Goal: Task Accomplishment & Management: Use online tool/utility

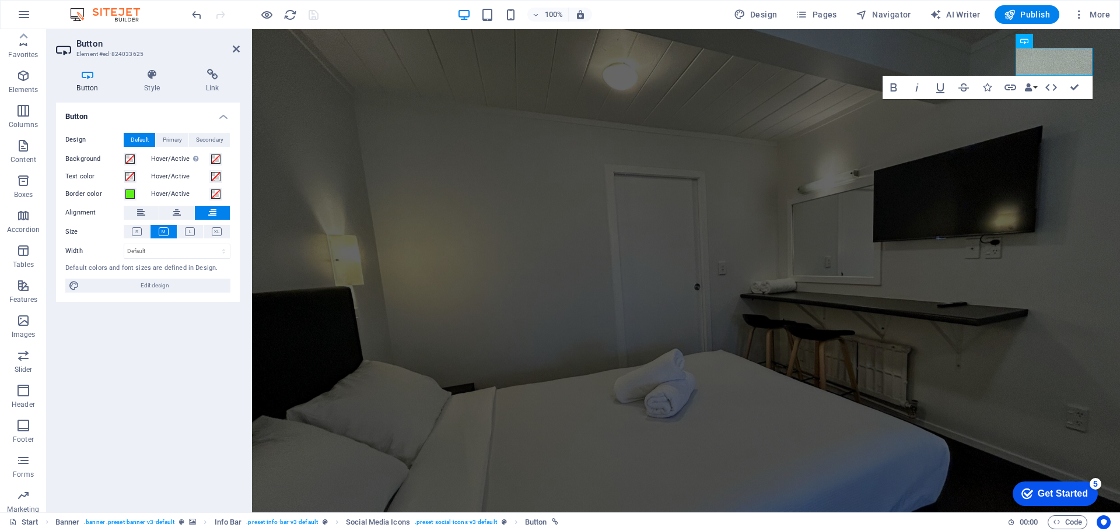
scroll to position [41, 0]
click at [244, 54] on aside "Button Element #ed-824033625 Button Style Link Button Design Default Primary Se…" at bounding box center [149, 271] width 205 height 484
click at [234, 51] on icon at bounding box center [236, 48] width 7 height 9
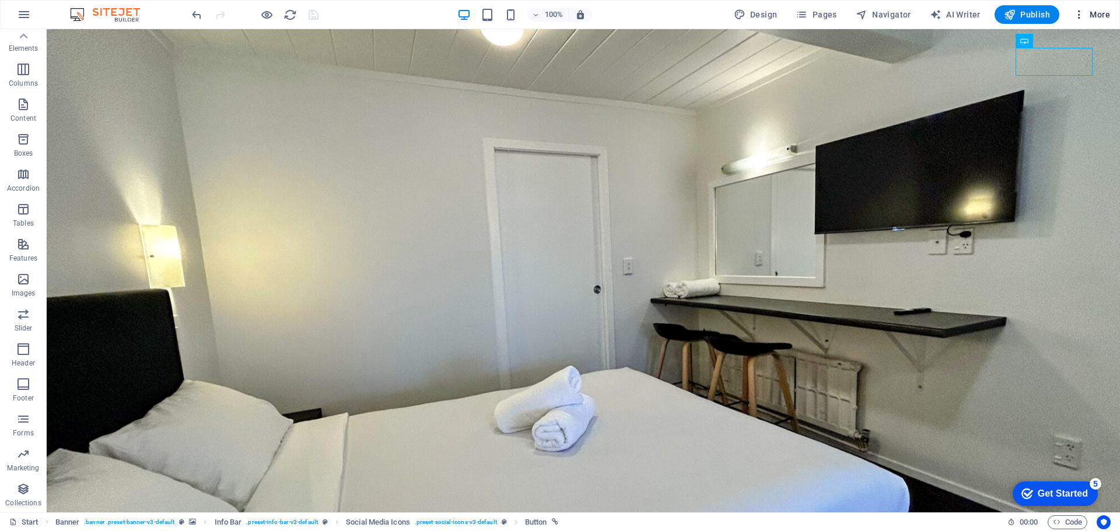
click at [1086, 11] on span "More" at bounding box center [1091, 15] width 37 height 12
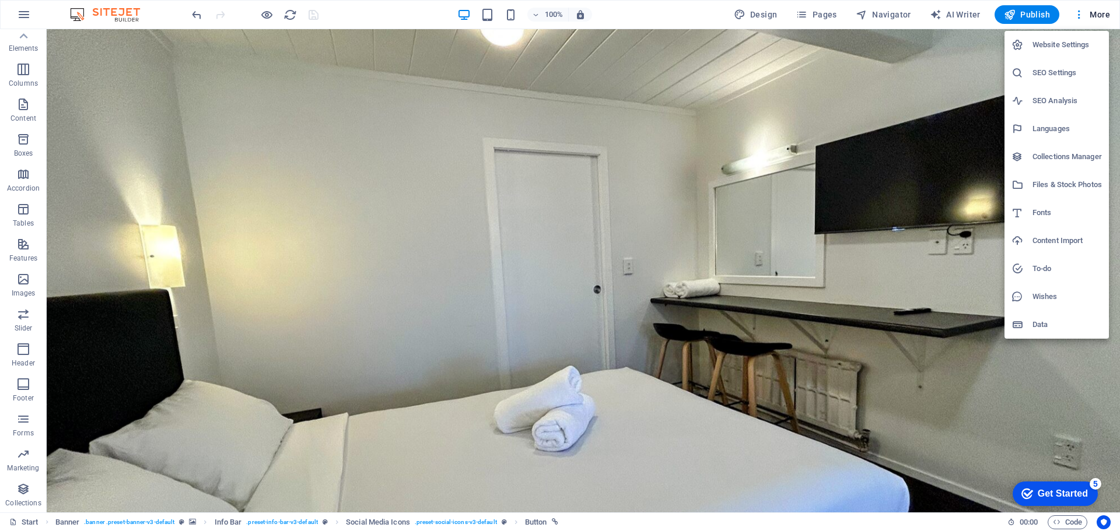
click at [1050, 72] on h6 "SEO Settings" at bounding box center [1067, 73] width 69 height 14
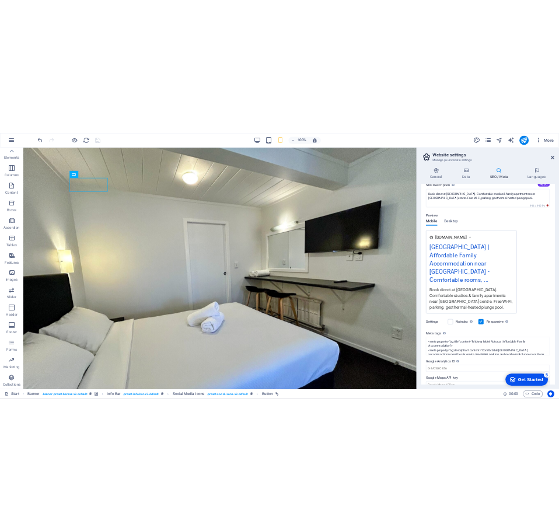
scroll to position [42, 0]
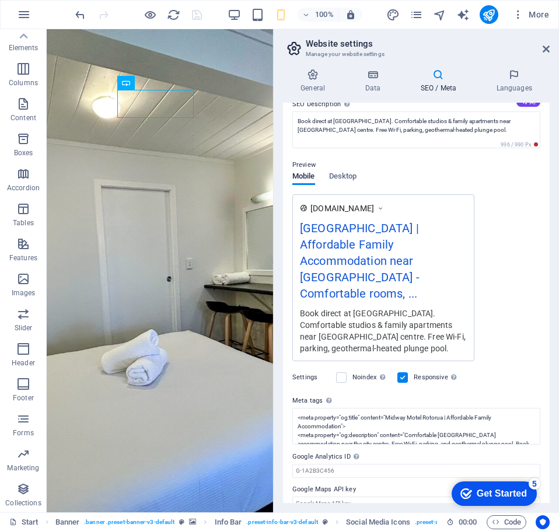
click at [540, 44] on h2 "Website settings" at bounding box center [428, 44] width 244 height 11
click at [546, 49] on icon at bounding box center [546, 48] width 7 height 9
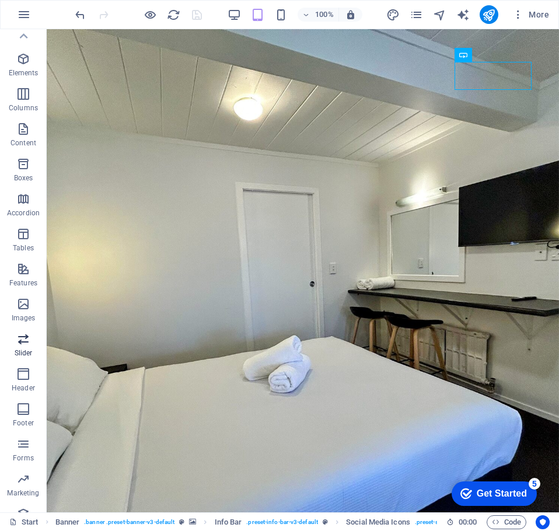
scroll to position [0, 0]
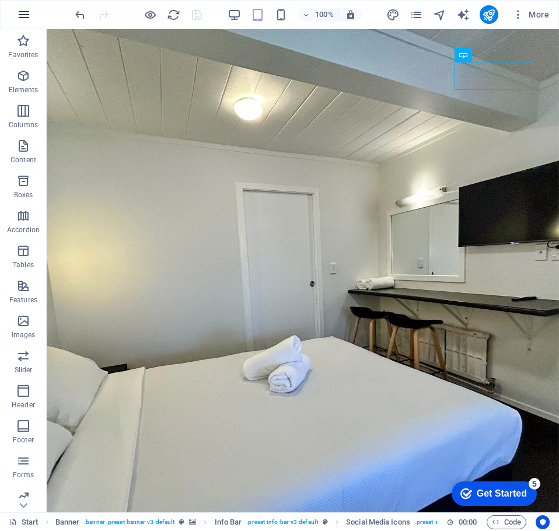
click at [19, 13] on icon "button" at bounding box center [24, 15] width 14 height 14
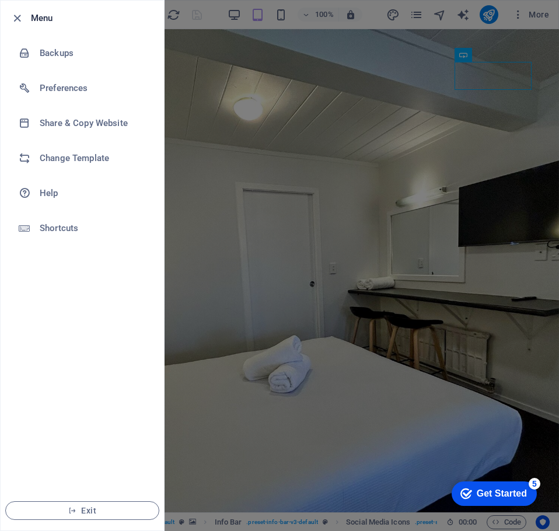
click at [254, 102] on div at bounding box center [279, 265] width 559 height 531
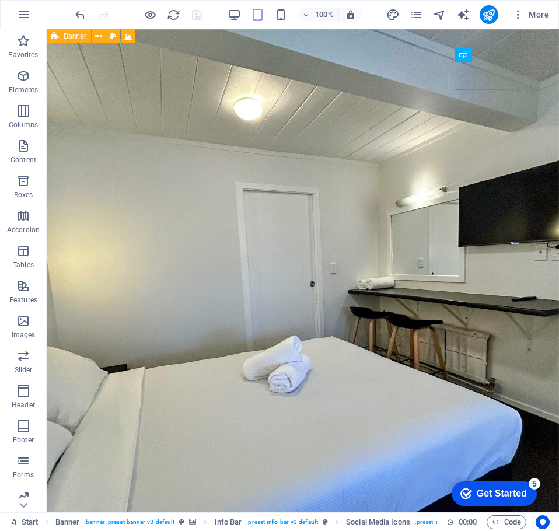
click at [54, 37] on icon at bounding box center [55, 36] width 8 height 14
click at [74, 39] on span "Banner" at bounding box center [75, 36] width 23 height 7
click at [80, 35] on span "Banner" at bounding box center [75, 36] width 23 height 7
select select "vh"
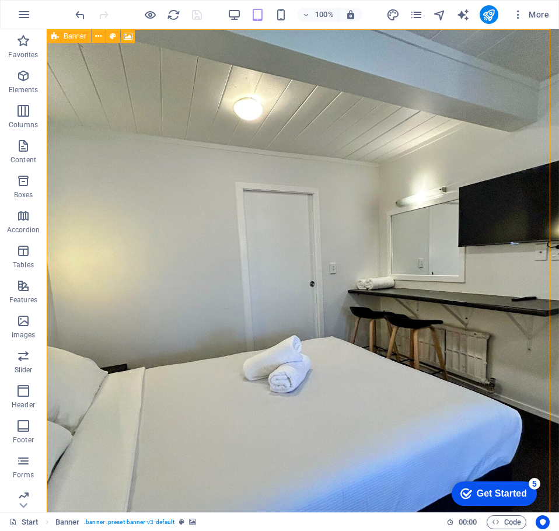
select select "header"
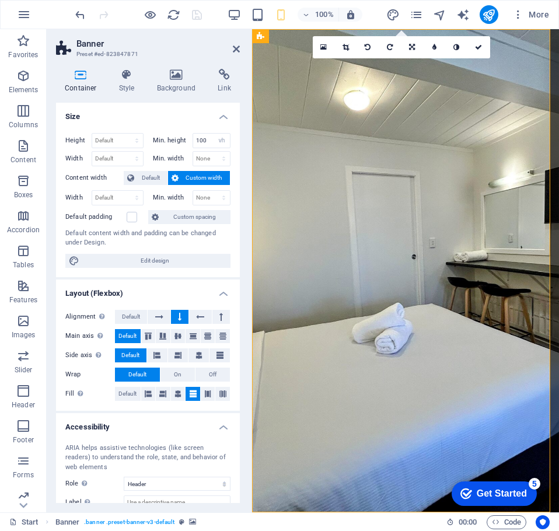
click at [242, 53] on aside "Banner Preset #ed-823847871 Container Style Background Link Size Height Default…" at bounding box center [149, 270] width 205 height 483
click at [237, 50] on icon at bounding box center [236, 48] width 7 height 9
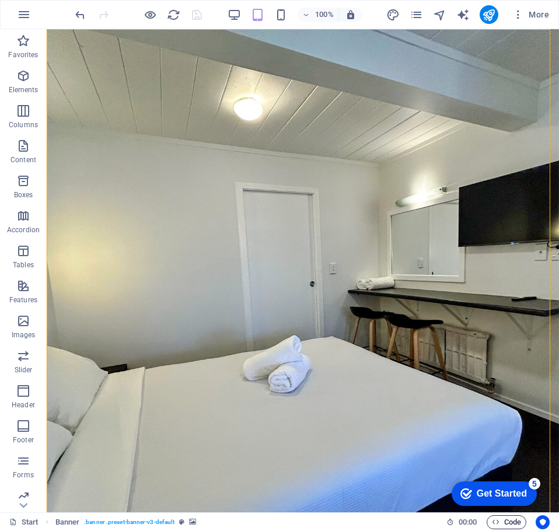
click at [502, 522] on span "Code" at bounding box center [506, 522] width 29 height 14
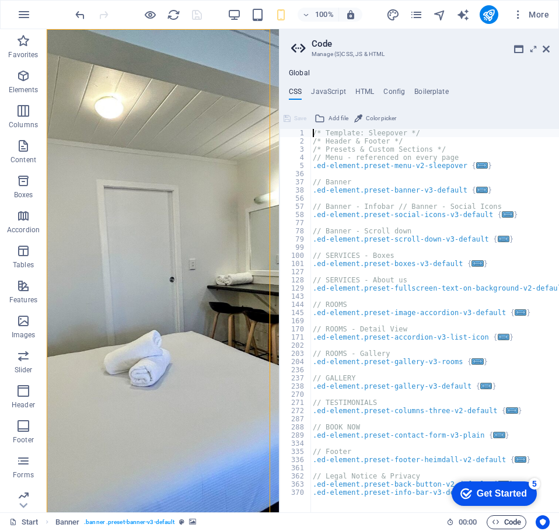
click at [507, 520] on span "Code" at bounding box center [506, 522] width 29 height 14
click at [302, 73] on h4 "Global" at bounding box center [299, 73] width 21 height 9
click at [331, 94] on h4 "JavaScript" at bounding box center [328, 94] width 34 height 13
type textarea "/* JS for preset "Menu V2" */"
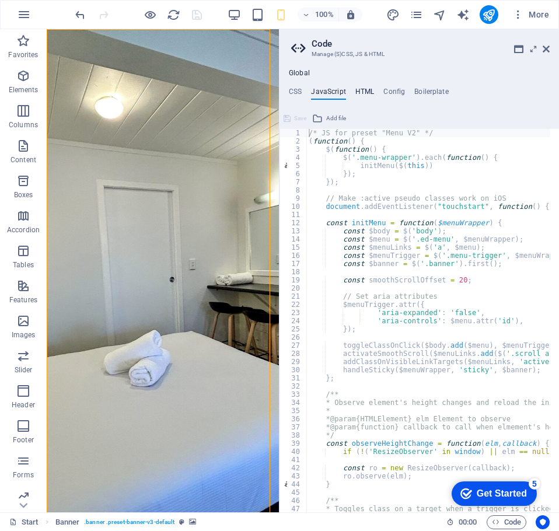
click at [355, 94] on h4 "HTML" at bounding box center [364, 94] width 19 height 13
type textarea "<a href="#main-content" class="wv-link-content button">Skip to main content</a>"
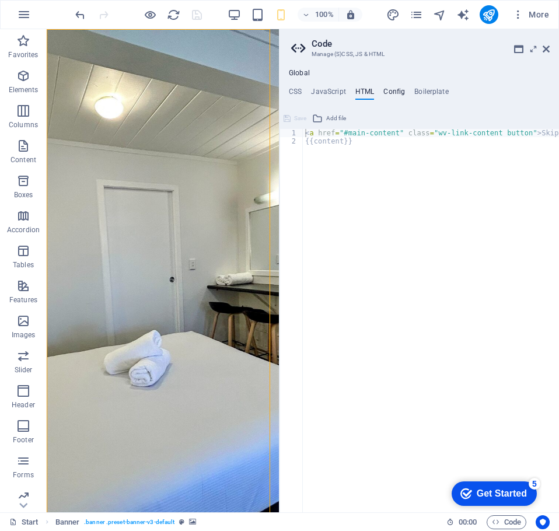
click at [386, 94] on h4 "Config" at bounding box center [394, 94] width 22 height 13
type textarea "$color-background: #eef2f3;"
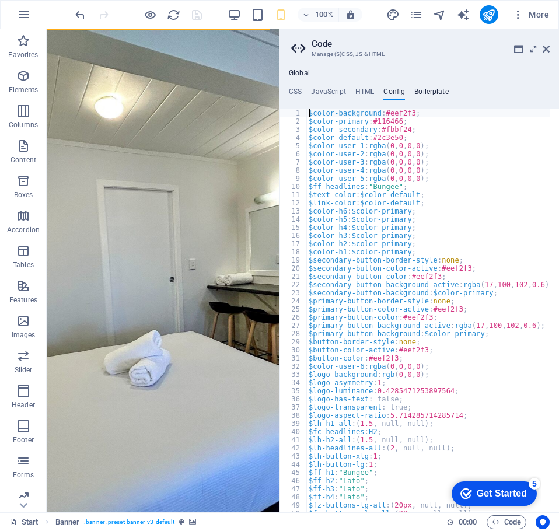
click at [437, 97] on h4 "Boilerplate" at bounding box center [431, 94] width 34 height 13
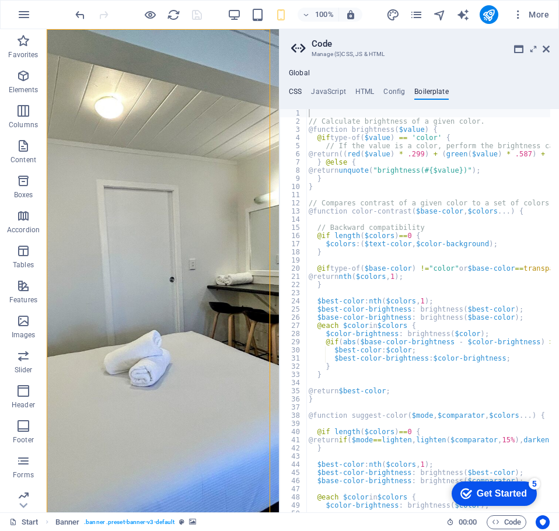
click at [296, 92] on h4 "CSS" at bounding box center [295, 94] width 13 height 13
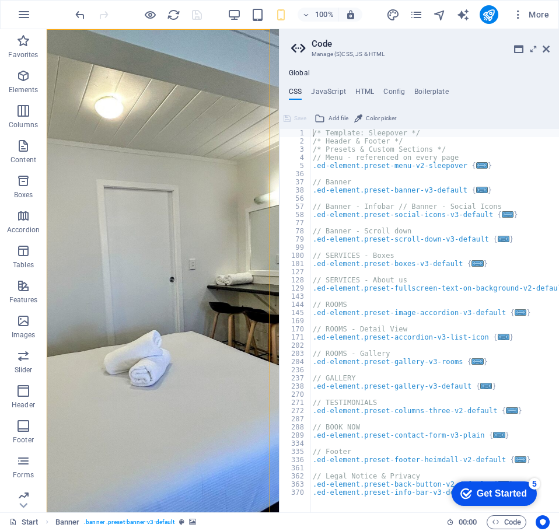
click at [296, 76] on h4 "Global" at bounding box center [299, 73] width 21 height 9
click at [300, 51] on icon at bounding box center [300, 48] width 18 height 16
click at [315, 42] on h2 "Code" at bounding box center [431, 44] width 238 height 11
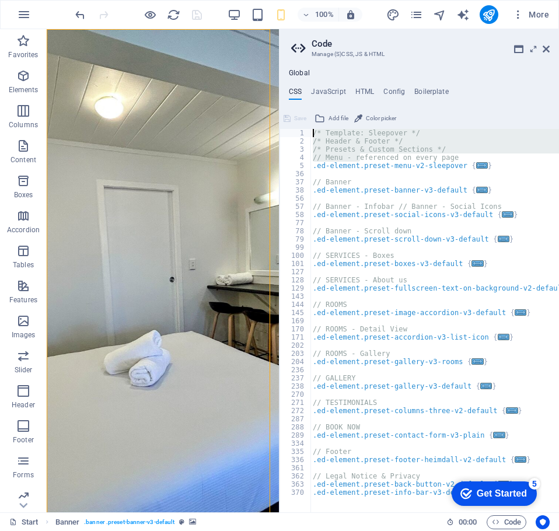
drag, startPoint x: 359, startPoint y: 160, endPoint x: 280, endPoint y: 101, distance: 98.8
click at [280, 101] on aside "Code Manage (S)CSS, JS & HTML Global CSS JavaScript HTML Config Boilerplate // …" at bounding box center [419, 270] width 280 height 483
type textarea "/* Template: Sleepover */ /* Header & Footer */"
click at [471, 81] on div "Global CSS JavaScript HTML Config Boilerplate /* Template: Sleepover */ /* Head…" at bounding box center [418, 290] width 279 height 443
click at [391, 91] on h4 "Config" at bounding box center [394, 94] width 22 height 13
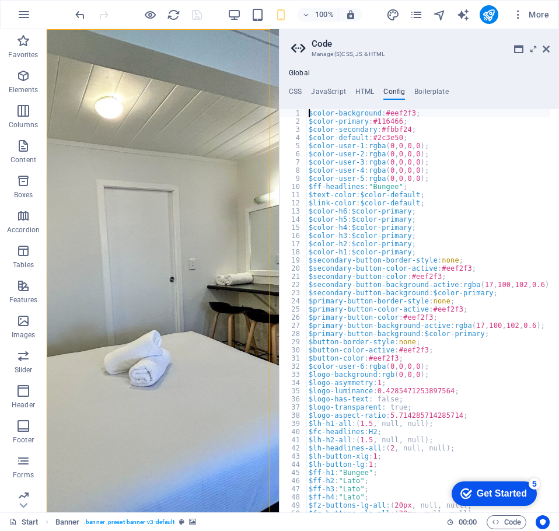
click at [450, 96] on ul "CSS JavaScript HTML Config Boilerplate" at bounding box center [418, 94] width 279 height 13
click at [433, 92] on h4 "Boilerplate" at bounding box center [431, 94] width 34 height 13
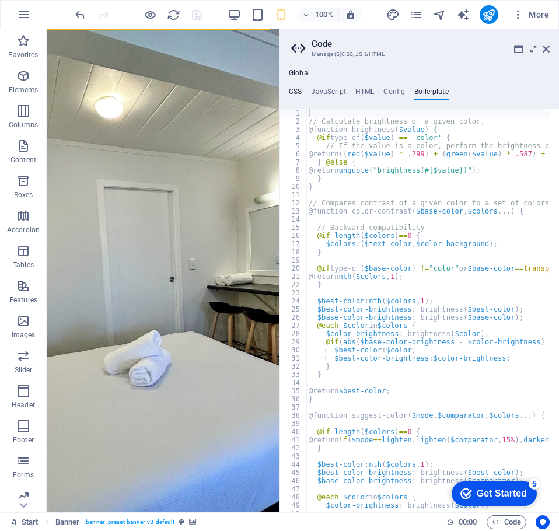
click at [290, 92] on h4 "CSS" at bounding box center [295, 94] width 13 height 13
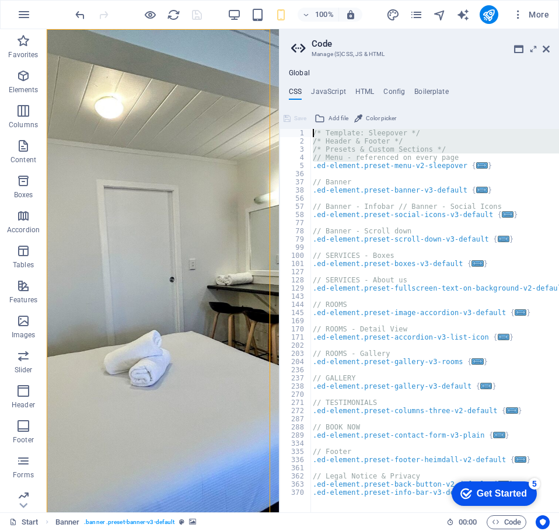
click at [300, 75] on h4 "Global" at bounding box center [299, 73] width 21 height 9
click at [501, 523] on span "Code" at bounding box center [506, 522] width 29 height 14
click at [494, 521] on icon "button" at bounding box center [496, 522] width 8 height 8
click at [545, 47] on icon at bounding box center [546, 48] width 7 height 9
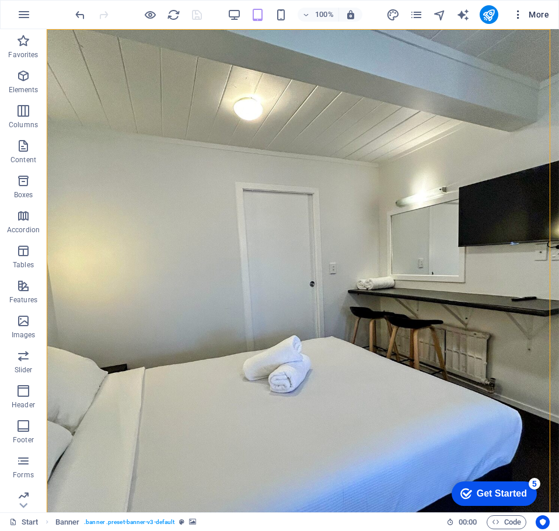
click at [517, 19] on icon "button" at bounding box center [518, 15] width 12 height 12
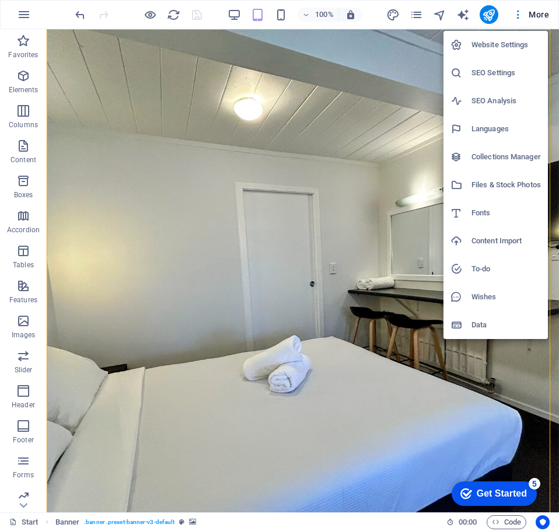
click at [493, 43] on h6 "Website Settings" at bounding box center [505, 45] width 69 height 14
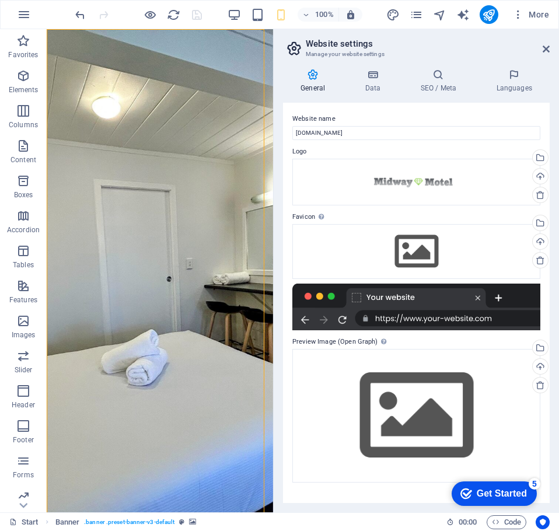
click at [387, 302] on div at bounding box center [416, 307] width 248 height 47
click at [434, 69] on icon at bounding box center [438, 75] width 71 height 12
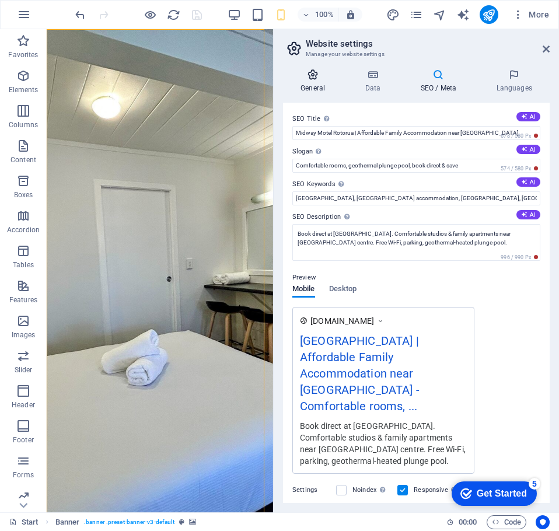
click at [317, 86] on h4 "General" at bounding box center [315, 81] width 64 height 25
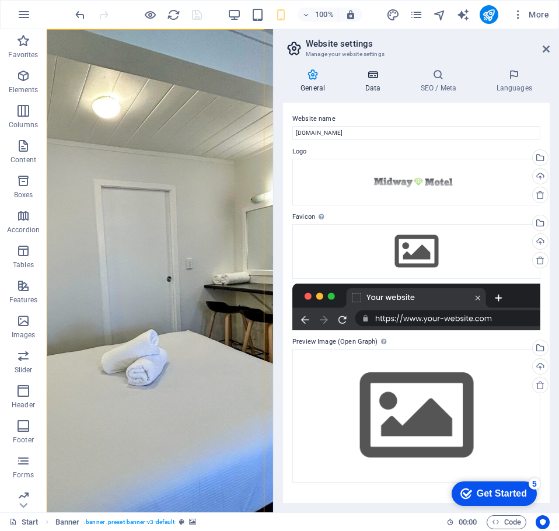
click at [372, 81] on h4 "Data" at bounding box center [374, 81] width 55 height 25
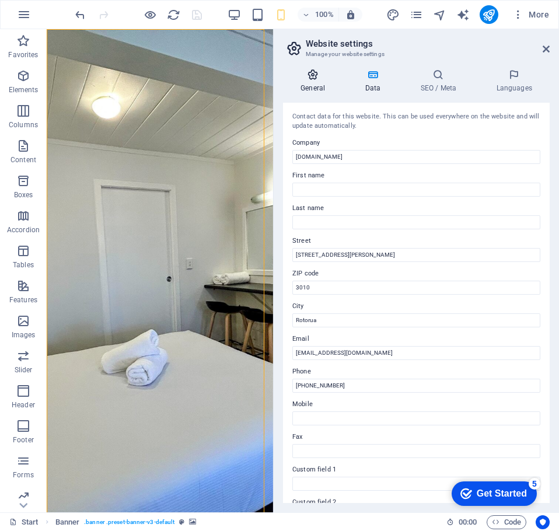
click at [322, 82] on h4 "General" at bounding box center [315, 81] width 64 height 25
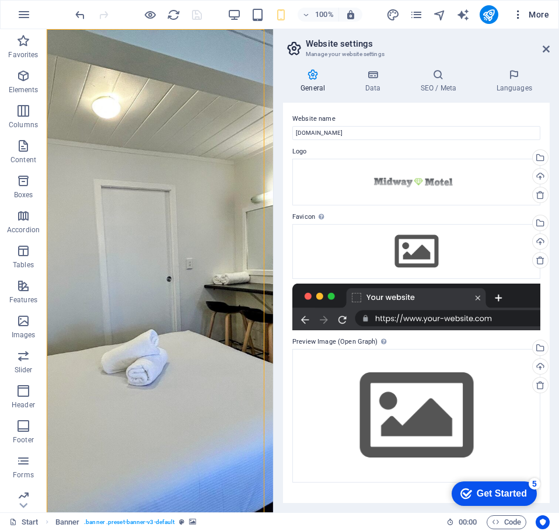
click at [516, 10] on icon "button" at bounding box center [518, 15] width 12 height 12
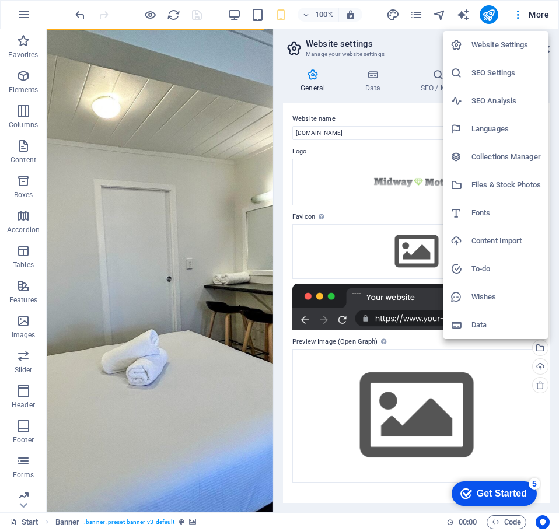
click at [475, 269] on h6 "To-do" at bounding box center [505, 269] width 69 height 14
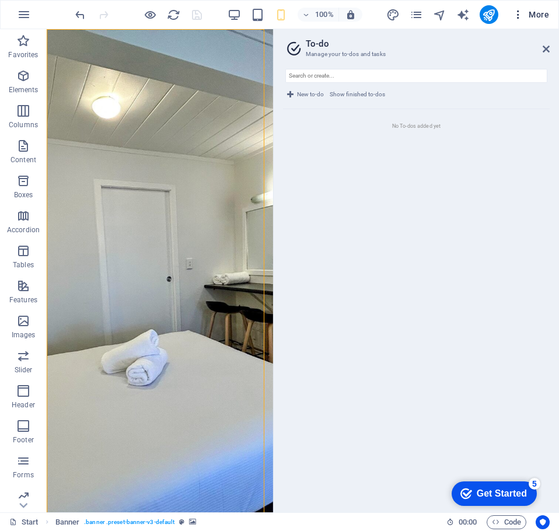
click at [522, 13] on icon "button" at bounding box center [518, 15] width 12 height 12
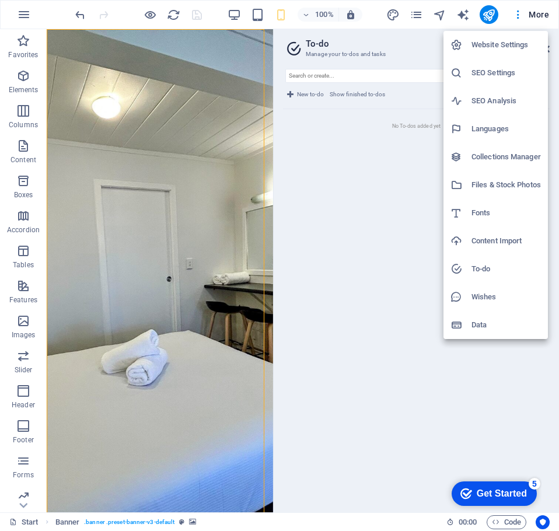
click at [417, 11] on div at bounding box center [279, 265] width 559 height 531
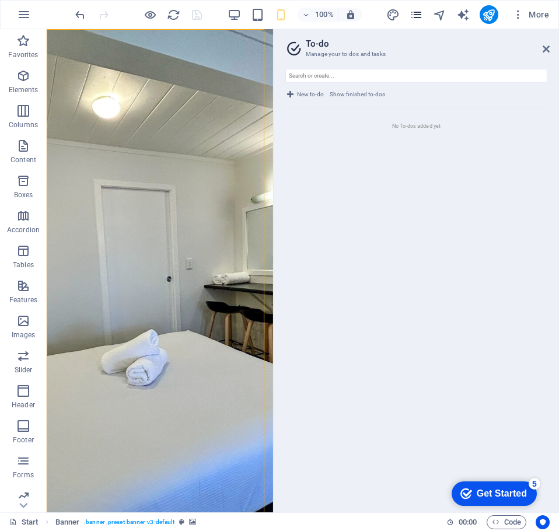
click at [418, 15] on icon "pages" at bounding box center [416, 14] width 13 height 13
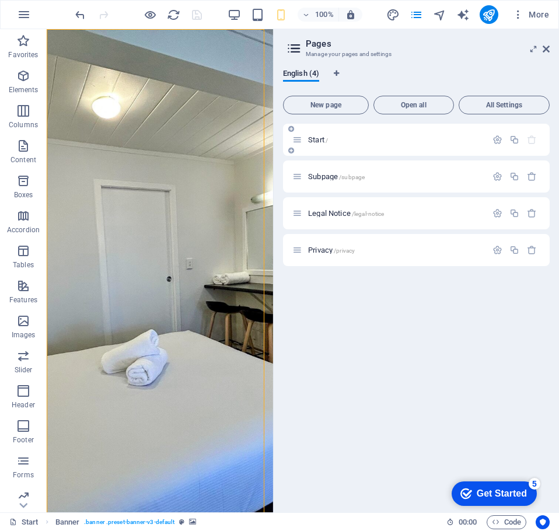
click at [297, 140] on icon at bounding box center [297, 140] width 10 height 10
click at [495, 138] on icon "button" at bounding box center [497, 140] width 10 height 10
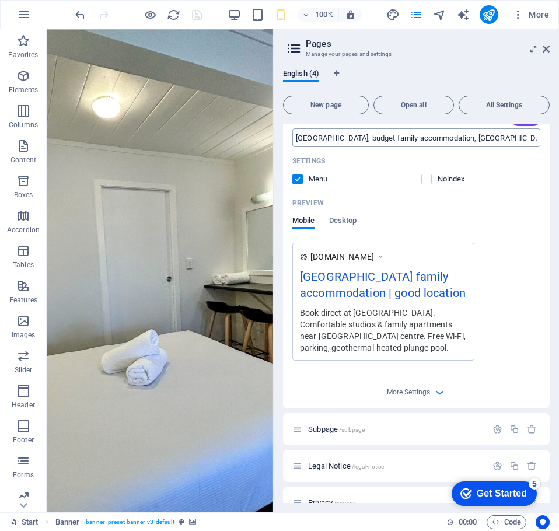
scroll to position [270, 0]
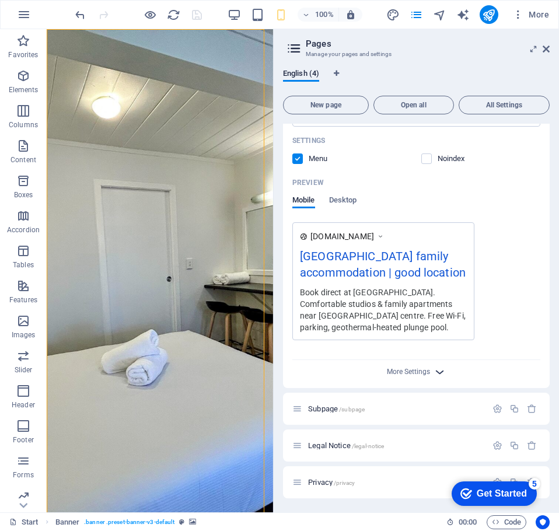
click at [439, 374] on icon "button" at bounding box center [439, 371] width 13 height 13
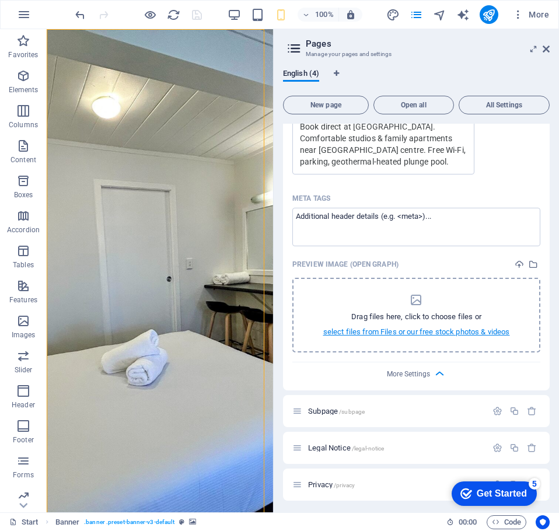
scroll to position [438, 0]
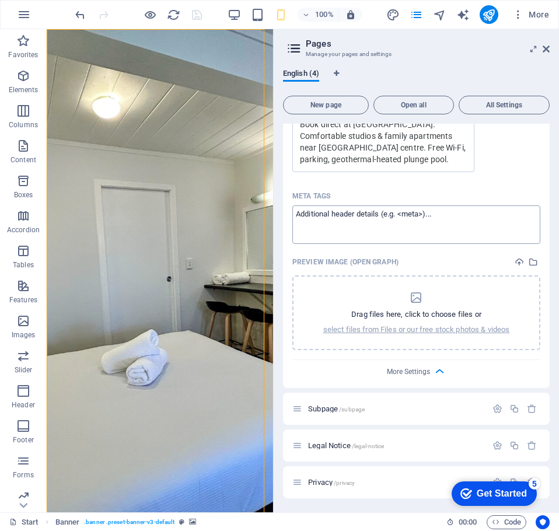
click at [321, 222] on textarea "Meta tags ​" at bounding box center [416, 224] width 248 height 38
paste textarea "User-agent: * Allow: / Sitemap: [URL][DOMAIN_NAME]"
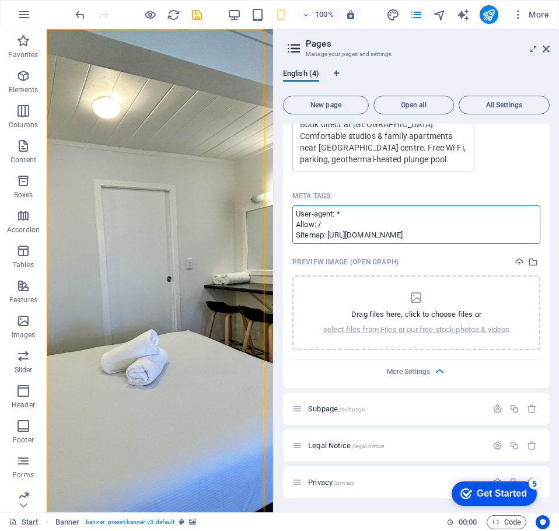
scroll to position [0, 0]
type textarea "User-agent: * Allow: / Sitemap: [URL][DOMAIN_NAME]"
click at [436, 198] on body "[DOMAIN_NAME] Start Favorites Elements Columns Content Boxes Accordion Tables F…" at bounding box center [279, 265] width 559 height 531
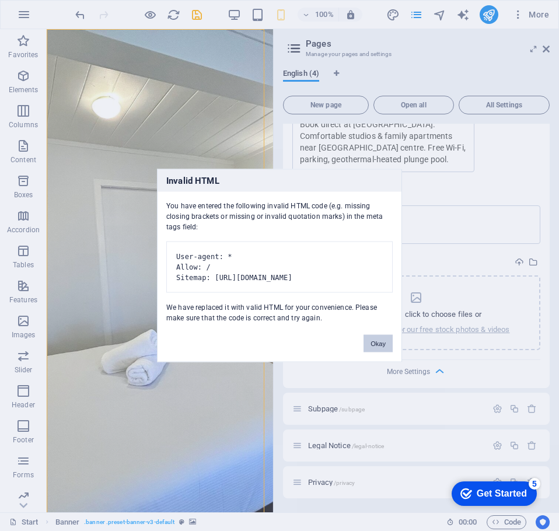
click at [377, 349] on button "Okay" at bounding box center [377, 344] width 29 height 18
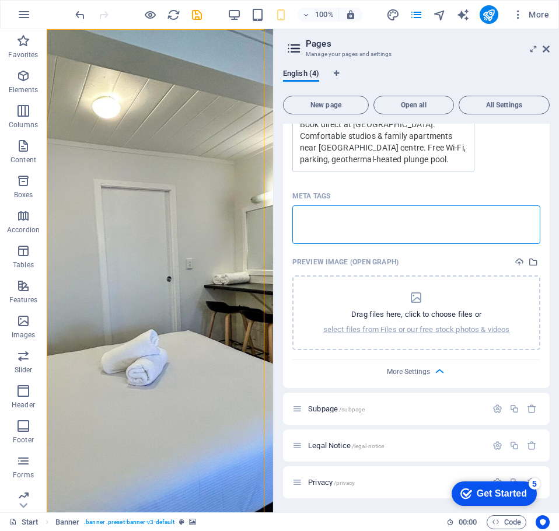
click at [360, 230] on textarea "Meta tags ​" at bounding box center [416, 224] width 248 height 38
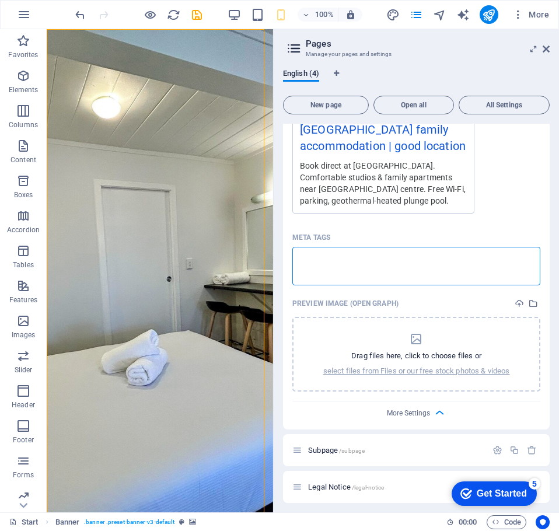
scroll to position [321, 0]
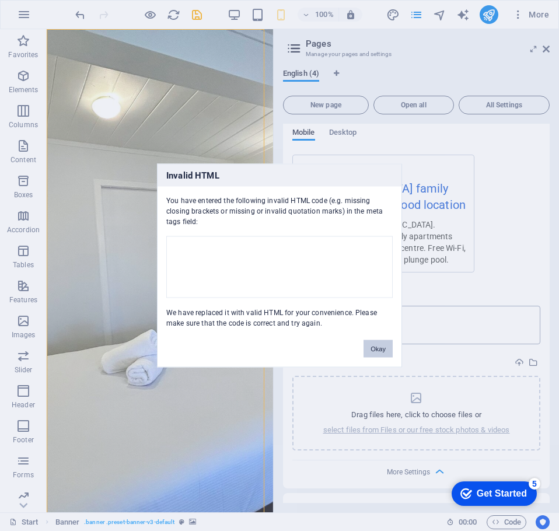
click at [381, 355] on button "Okay" at bounding box center [377, 349] width 29 height 18
click at [479, 270] on body "[DOMAIN_NAME] Start Favorites Elements Columns Content Boxes Accordion Tables F…" at bounding box center [279, 265] width 559 height 531
click at [370, 356] on div "Invalid HTML You have entered the following invalid HTML code (e.g. missing clo…" at bounding box center [279, 266] width 245 height 204
click at [379, 341] on button "Okay" at bounding box center [377, 349] width 29 height 18
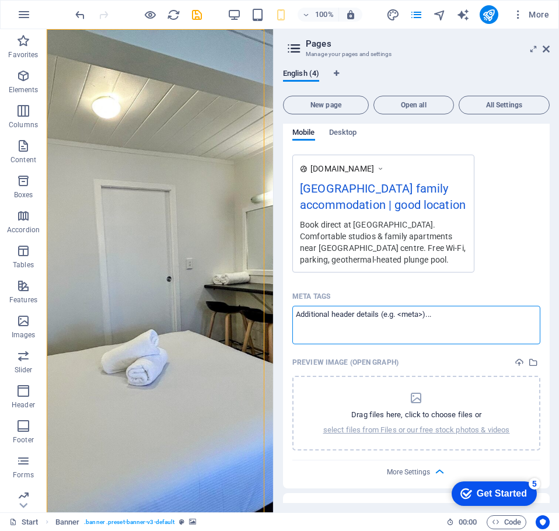
click at [542, 269] on div "Name Start ​ URL SLUG / ​ SEO Title AI [GEOGRAPHIC_DATA] family accommodation |…" at bounding box center [416, 161] width 267 height 654
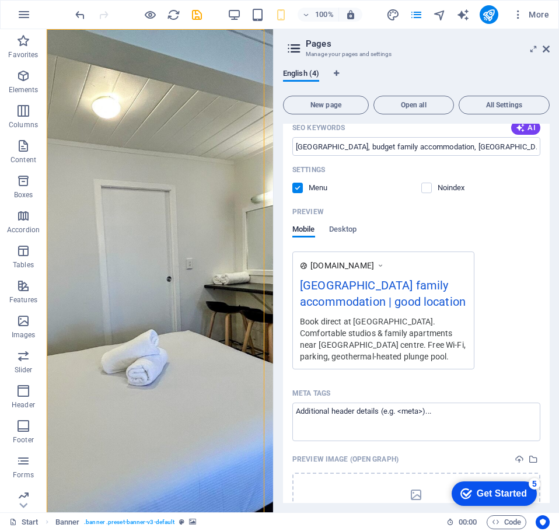
scroll to position [146, 0]
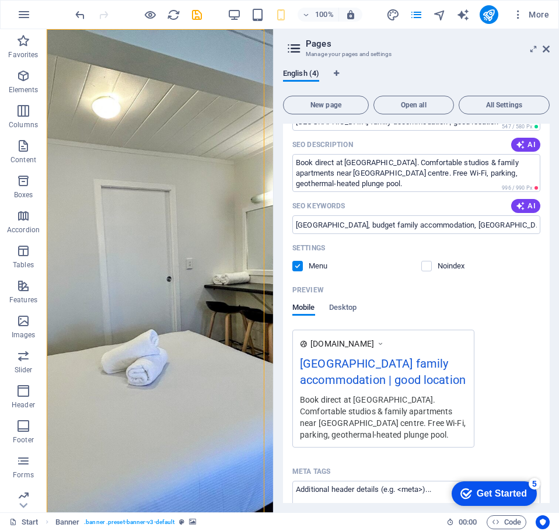
click at [432, 266] on span at bounding box center [435, 266] width 6 height 6
click at [425, 265] on label at bounding box center [426, 266] width 11 height 11
click at [0, 0] on input "checkbox" at bounding box center [0, 0] width 0 height 0
click at [425, 265] on label at bounding box center [426, 266] width 11 height 11
click at [0, 0] on input "checkbox" at bounding box center [0, 0] width 0 height 0
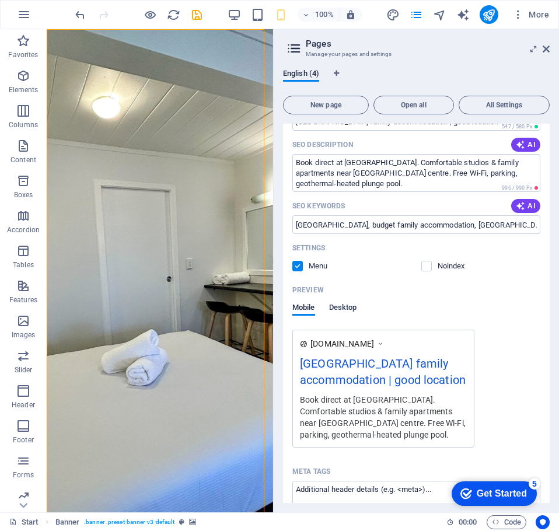
click at [352, 307] on span "Desktop" at bounding box center [343, 308] width 28 height 16
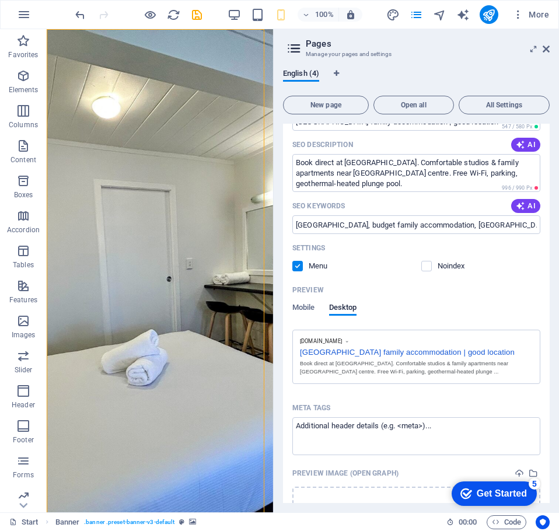
click at [290, 303] on div "Name Start ​ URL SLUG / ​ SEO Title AI [GEOGRAPHIC_DATA] family accommodation |…" at bounding box center [416, 304] width 267 height 590
click at [299, 305] on span "Mobile" at bounding box center [303, 308] width 23 height 16
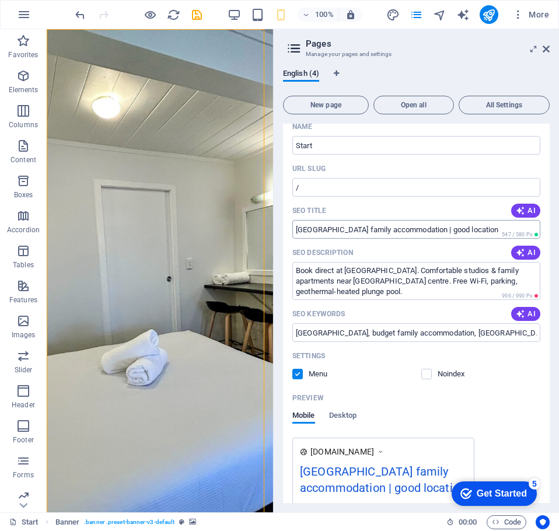
scroll to position [0, 0]
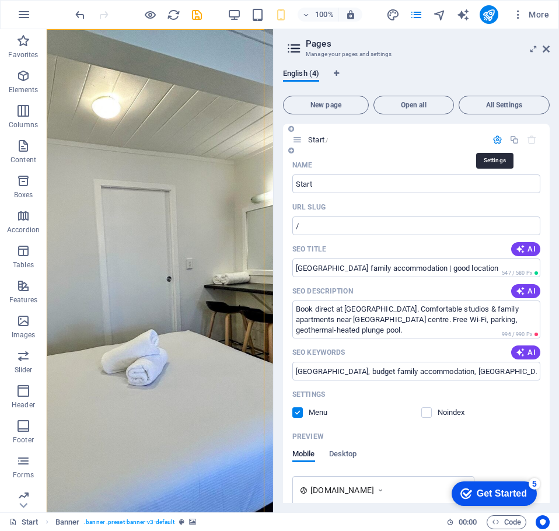
click at [492, 138] on icon "button" at bounding box center [497, 140] width 10 height 10
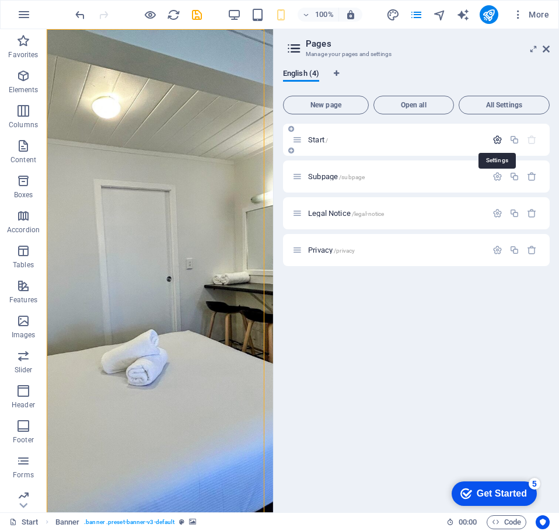
click at [492, 138] on icon "button" at bounding box center [497, 140] width 10 height 10
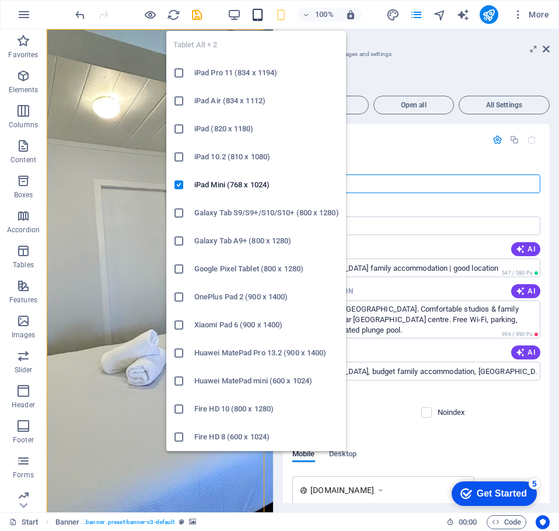
click at [253, 13] on icon "button" at bounding box center [257, 14] width 13 height 13
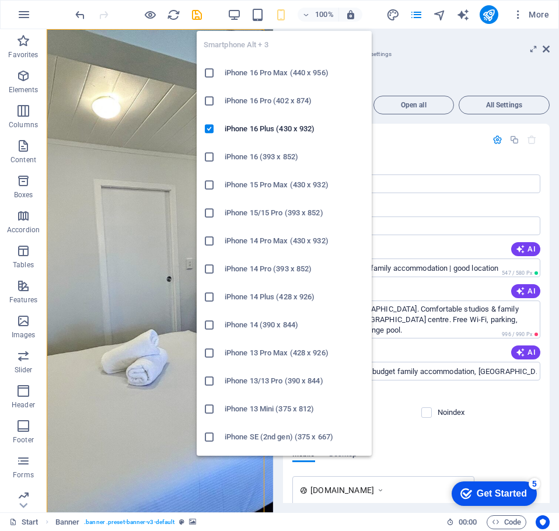
click at [279, 15] on icon "button" at bounding box center [280, 14] width 13 height 13
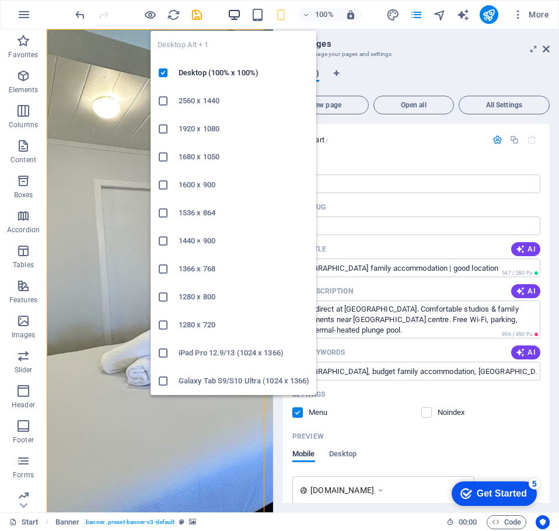
click at [238, 19] on icon "button" at bounding box center [234, 14] width 13 height 13
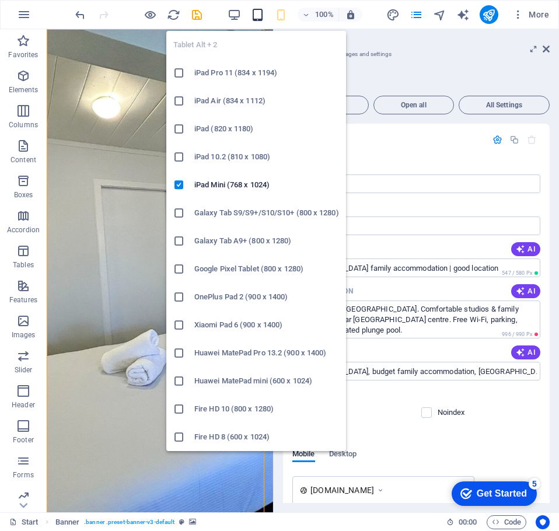
click at [259, 19] on icon "button" at bounding box center [257, 14] width 13 height 13
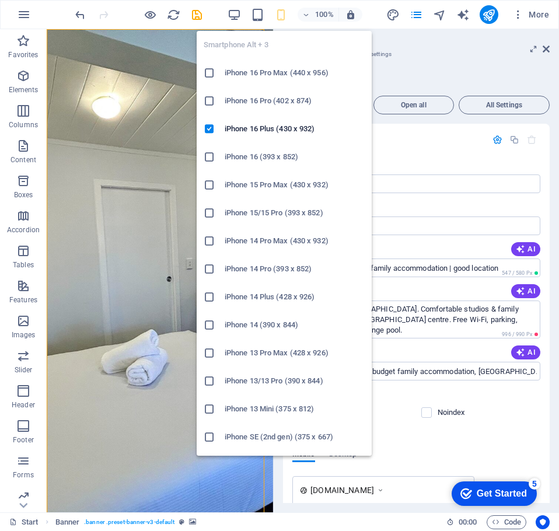
click at [280, 16] on icon "button" at bounding box center [280, 14] width 13 height 13
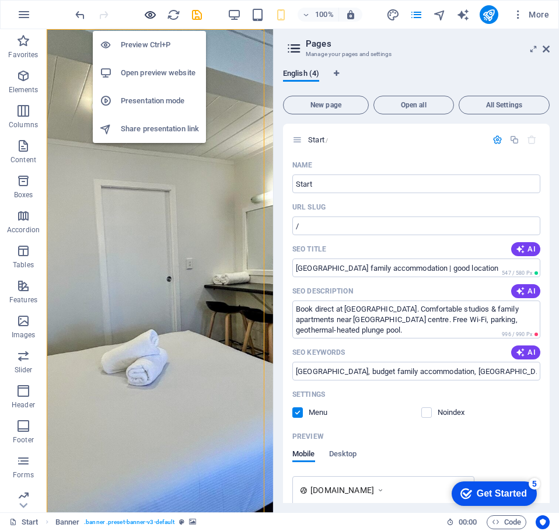
click at [150, 15] on icon "button" at bounding box center [150, 14] width 13 height 13
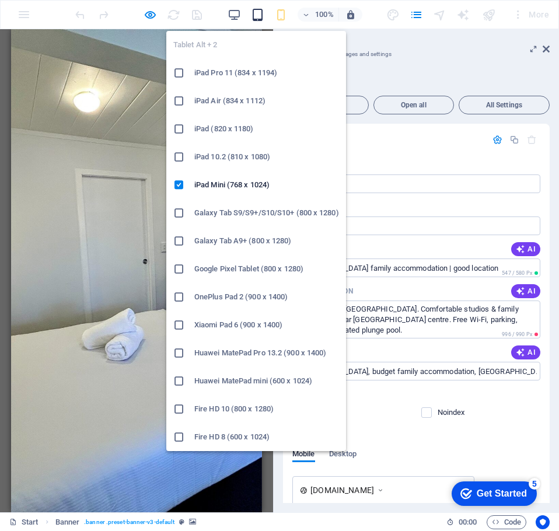
click at [256, 16] on icon "button" at bounding box center [257, 14] width 13 height 13
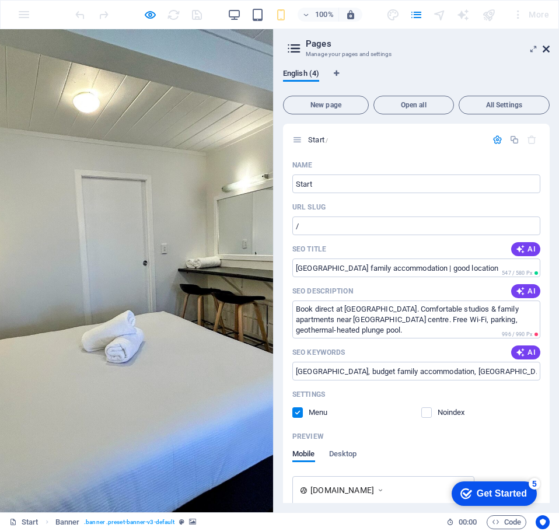
click at [544, 49] on icon at bounding box center [546, 48] width 7 height 9
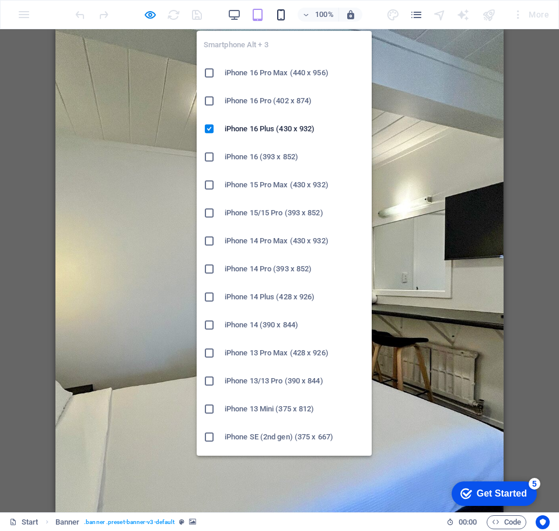
click at [279, 13] on icon "button" at bounding box center [280, 14] width 13 height 13
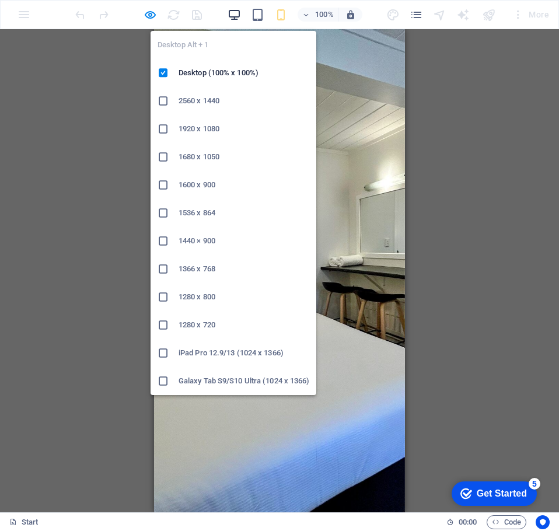
click at [230, 11] on icon "button" at bounding box center [234, 14] width 13 height 13
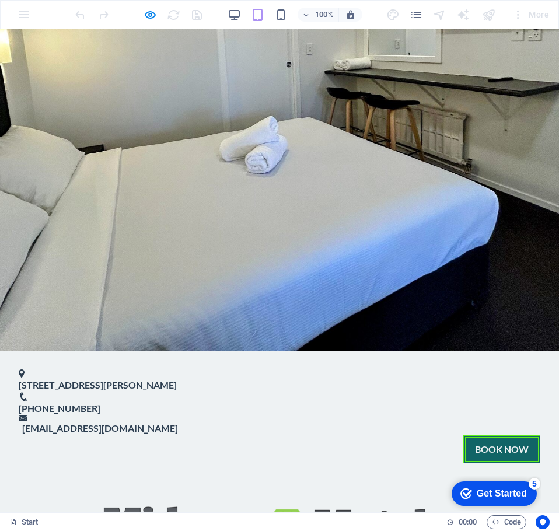
scroll to position [233, 0]
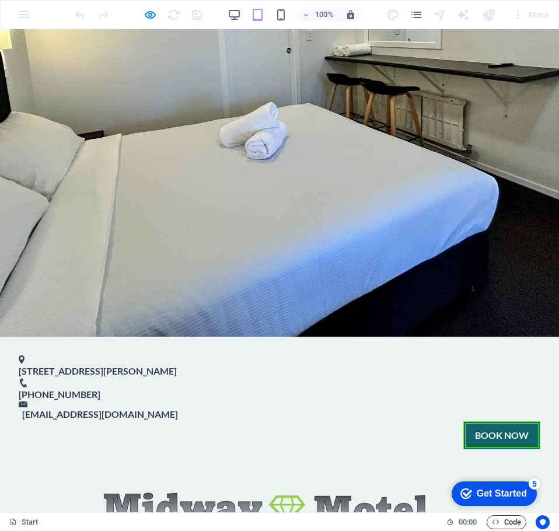
click at [501, 524] on span "Code" at bounding box center [506, 522] width 29 height 14
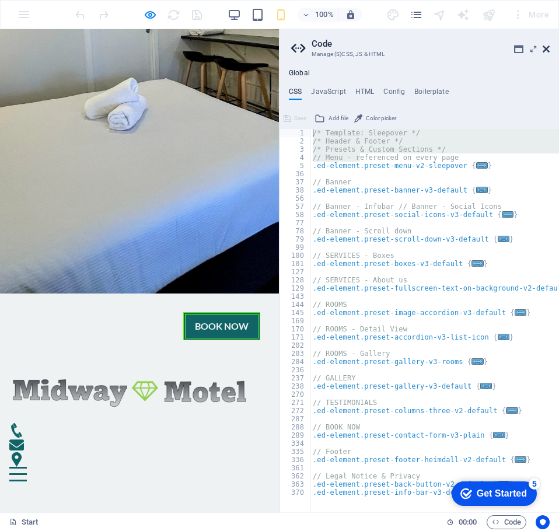
click at [545, 45] on icon at bounding box center [546, 48] width 7 height 9
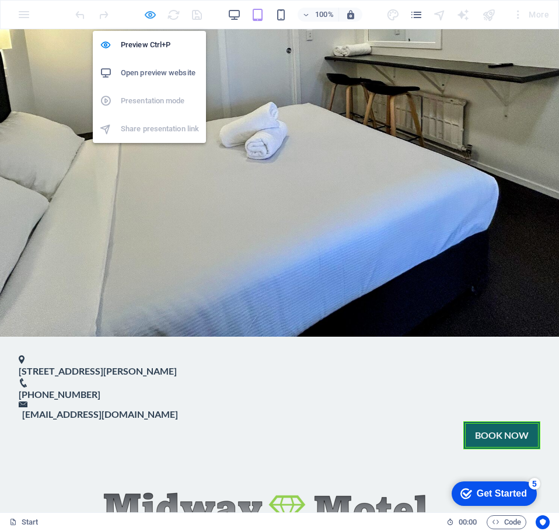
click at [148, 15] on icon "button" at bounding box center [150, 14] width 13 height 13
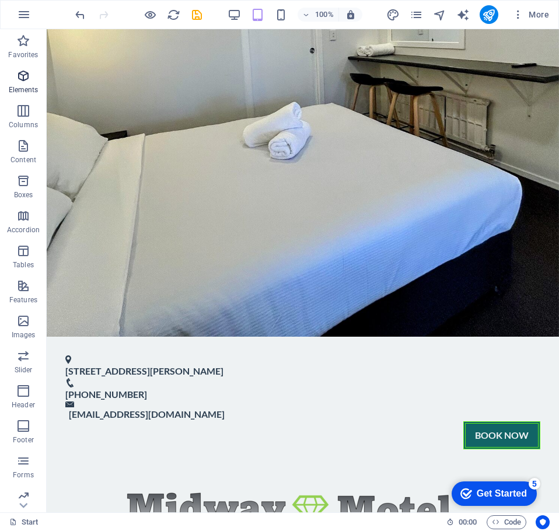
click at [19, 72] on icon "button" at bounding box center [23, 76] width 14 height 14
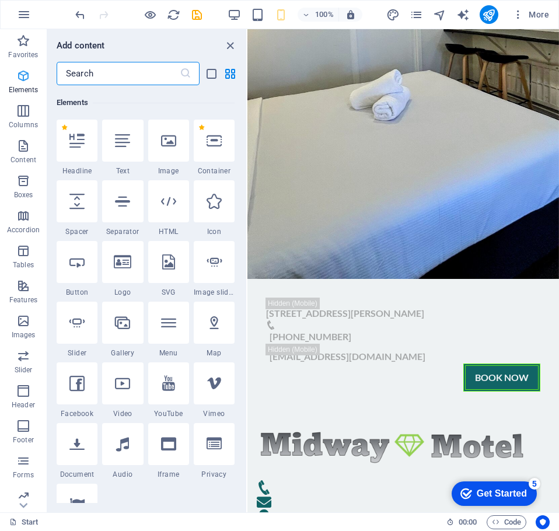
scroll to position [124, 0]
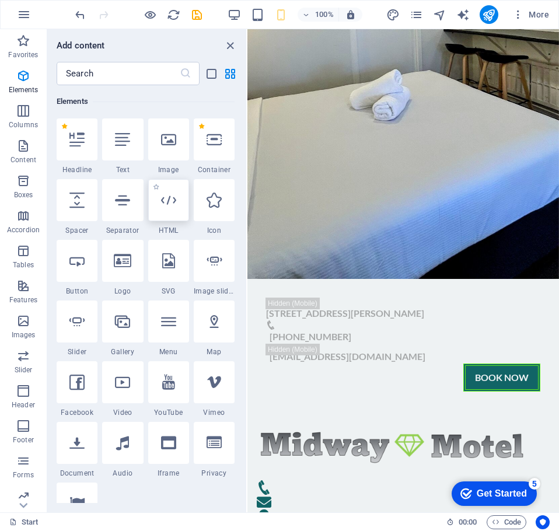
click at [163, 208] on div at bounding box center [168, 200] width 41 height 42
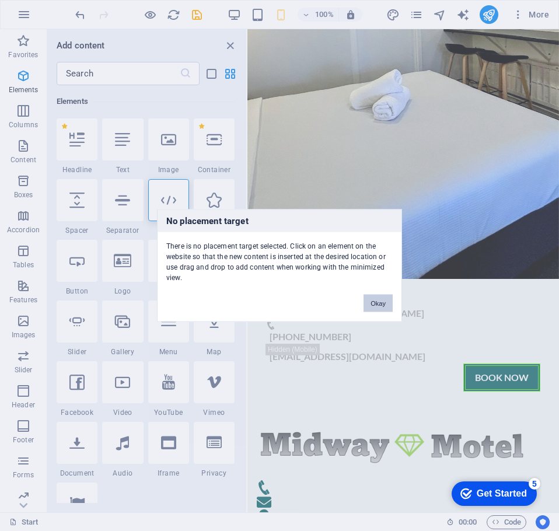
click at [380, 307] on button "Okay" at bounding box center [377, 304] width 29 height 18
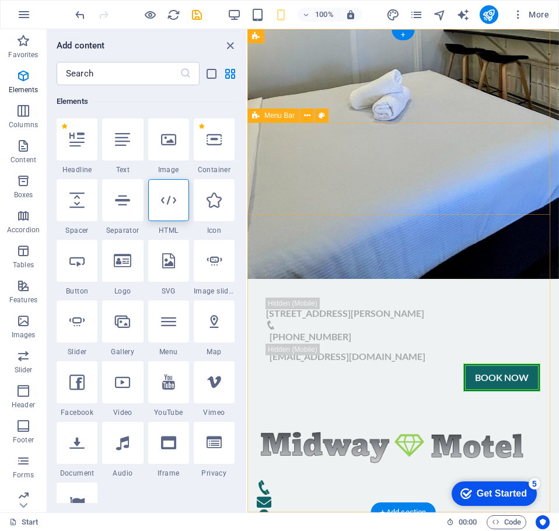
scroll to position [0, 0]
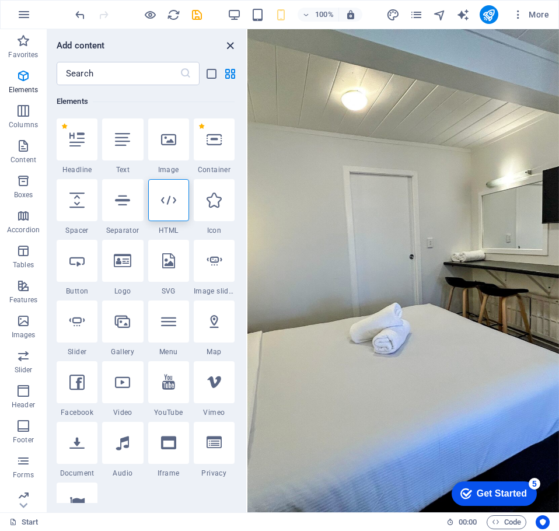
click at [234, 44] on icon "close panel" at bounding box center [229, 45] width 13 height 13
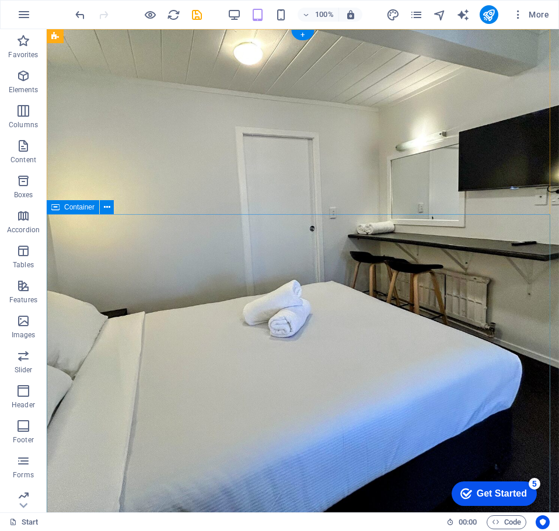
scroll to position [58, 0]
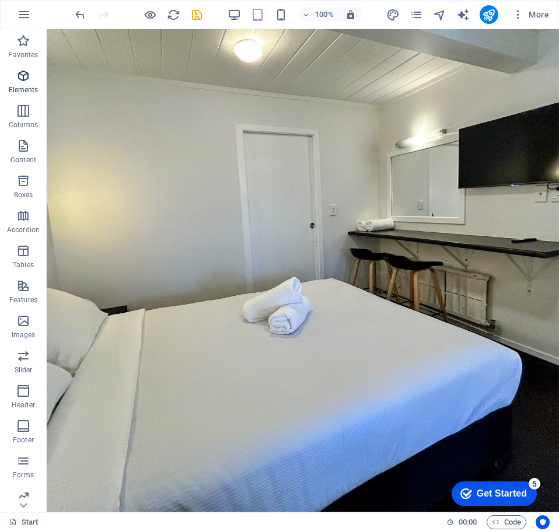
click at [22, 79] on icon "button" at bounding box center [23, 76] width 14 height 14
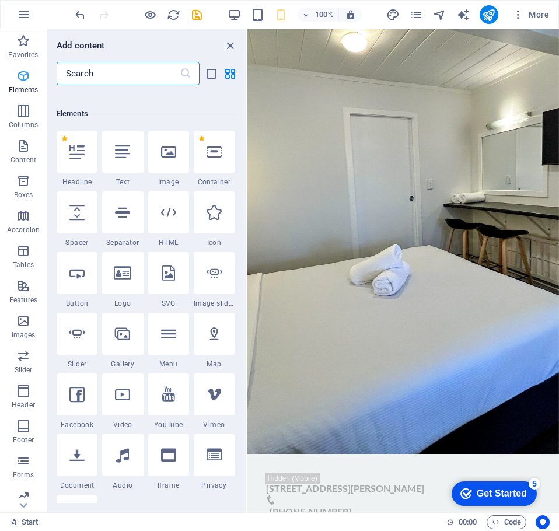
scroll to position [124, 0]
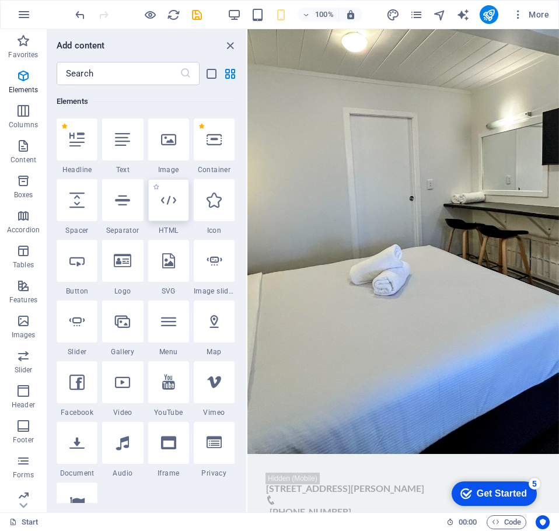
click at [155, 205] on div at bounding box center [168, 200] width 41 height 42
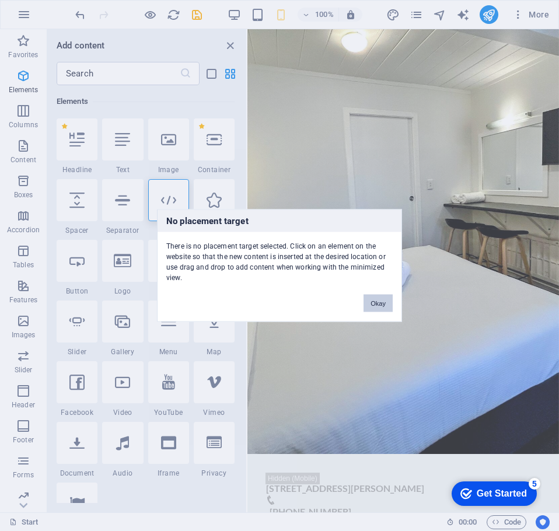
click at [368, 304] on button "Okay" at bounding box center [377, 304] width 29 height 18
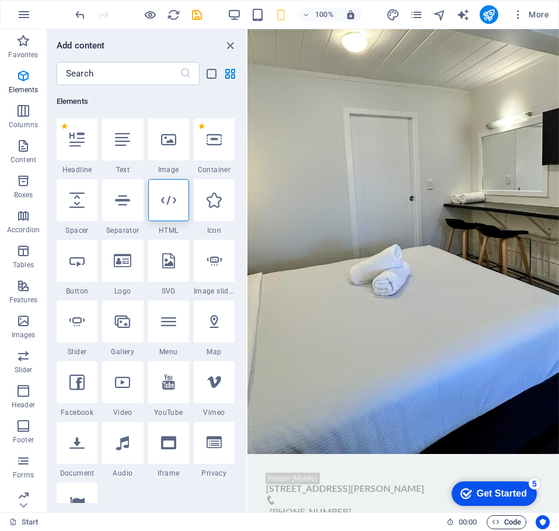
click at [512, 523] on span "Code" at bounding box center [506, 522] width 29 height 14
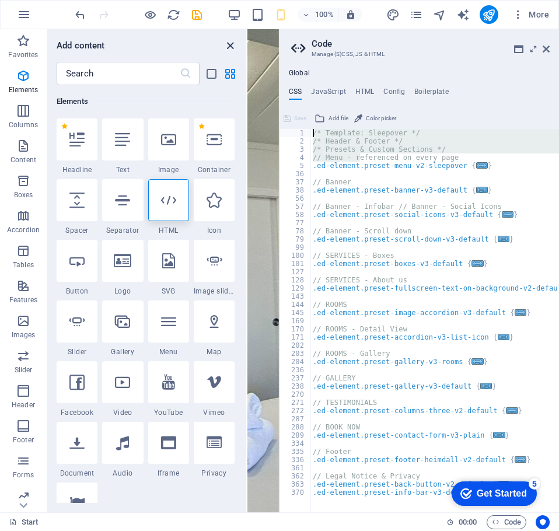
click at [230, 43] on icon "close panel" at bounding box center [229, 45] width 13 height 13
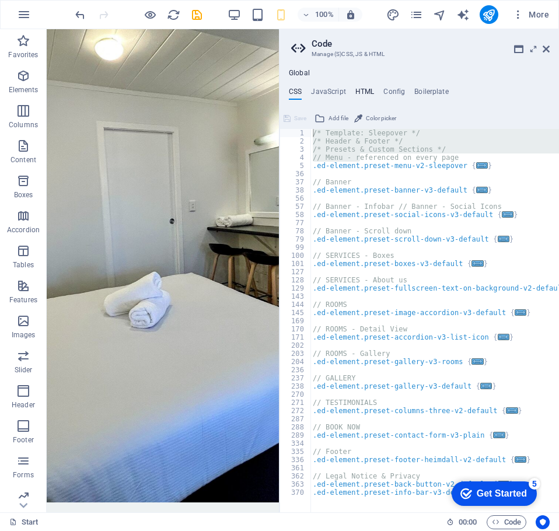
click at [358, 90] on h4 "HTML" at bounding box center [364, 94] width 19 height 13
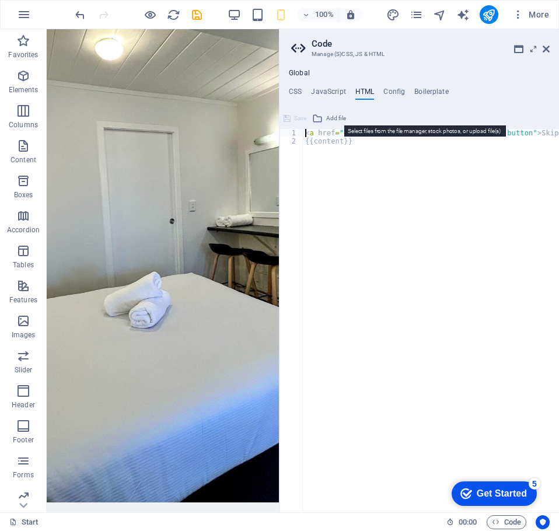
click at [340, 118] on span "Add file" at bounding box center [336, 118] width 20 height 14
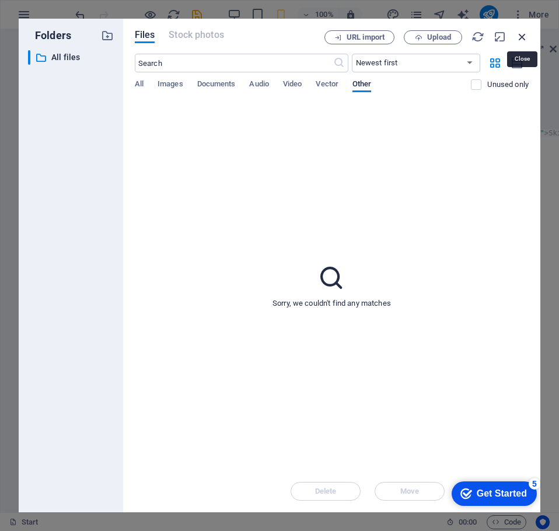
click at [520, 32] on icon "button" at bounding box center [522, 36] width 13 height 13
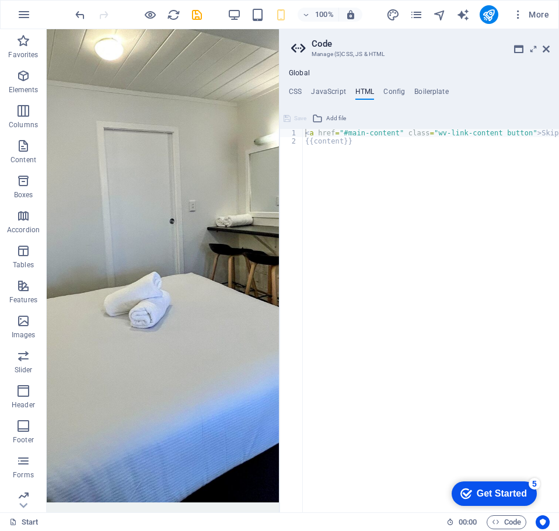
type textarea "{{content}}"
click at [346, 156] on div "< a href = "#main-content" class = "wv-link-content button" > Skip to main cont…" at bounding box center [460, 324] width 315 height 391
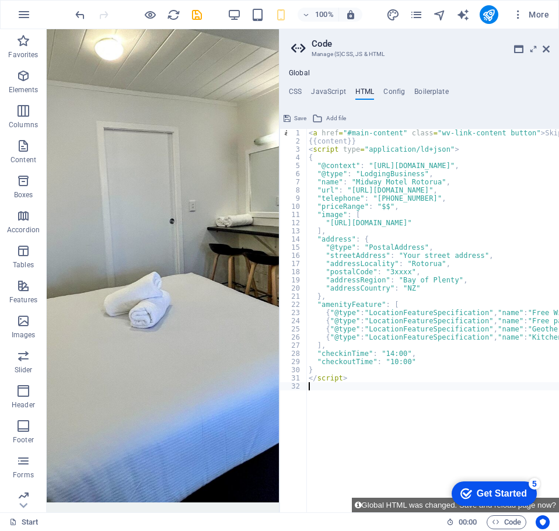
click at [359, 429] on div "< a href = "#main-content" class = "wv-link-content button" > Skip to main cont…" at bounding box center [499, 324] width 386 height 391
click at [547, 43] on h2 "Code" at bounding box center [431, 44] width 238 height 11
click at [544, 49] on icon at bounding box center [546, 48] width 7 height 9
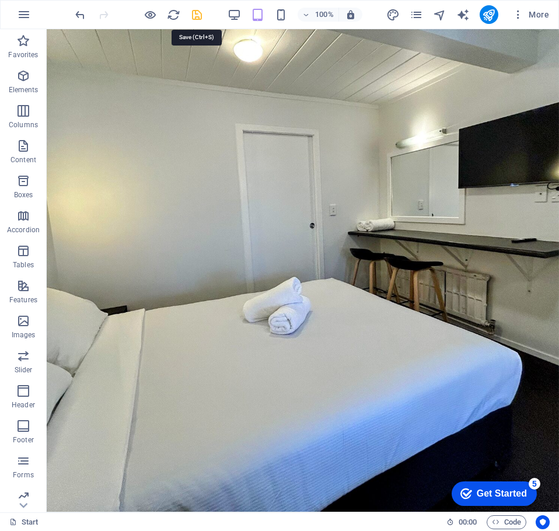
click at [201, 13] on icon "save" at bounding box center [196, 14] width 13 height 13
click at [443, 13] on icon "navigator" at bounding box center [439, 14] width 13 height 13
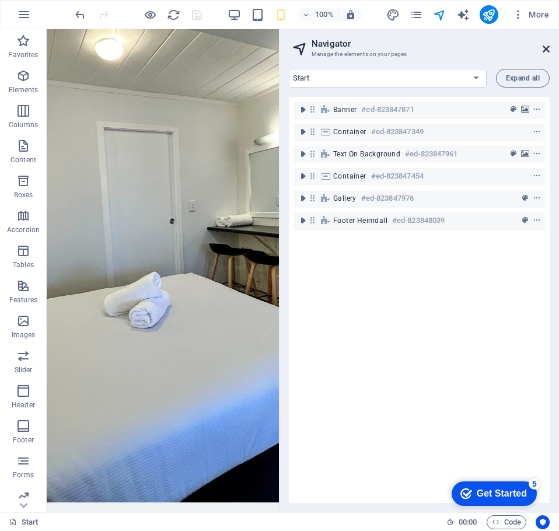
click at [542, 48] on header "Navigator Manage the elements on your pages" at bounding box center [420, 44] width 258 height 30
drag, startPoint x: 545, startPoint y: 46, endPoint x: 487, endPoint y: 16, distance: 65.0
click at [545, 46] on icon at bounding box center [546, 48] width 7 height 9
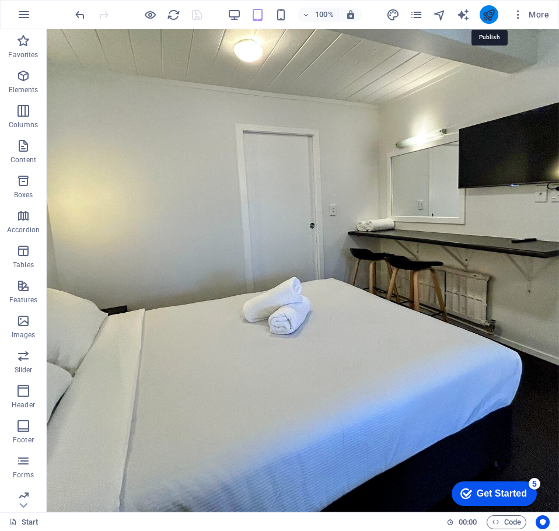
click at [485, 13] on icon "publish" at bounding box center [488, 14] width 13 height 13
